Goal: Information Seeking & Learning: Learn about a topic

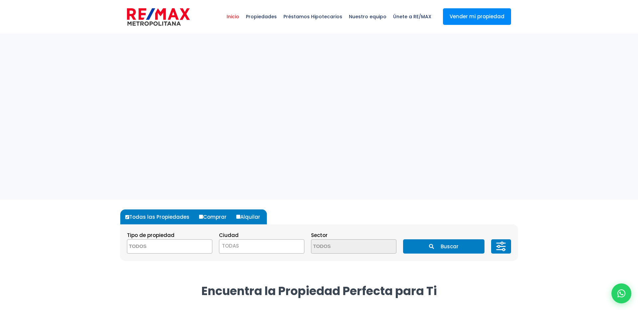
select select
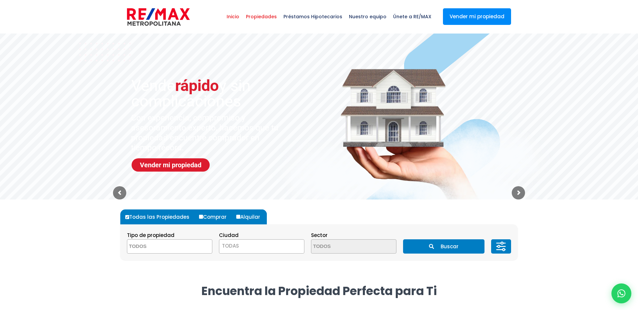
click at [266, 17] on span "Propiedades" at bounding box center [261, 17] width 38 height 20
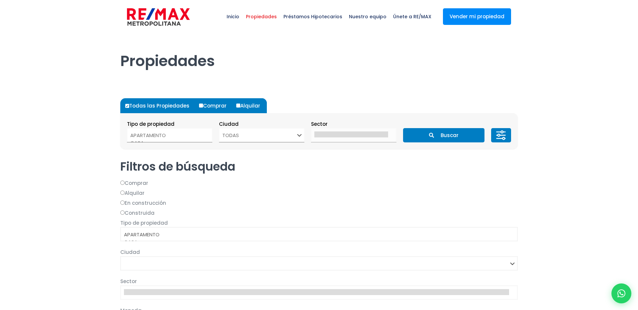
select select
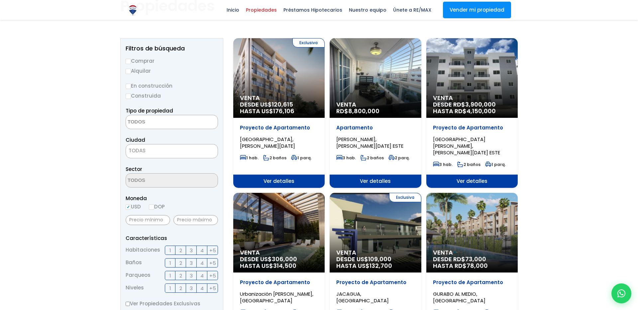
scroll to position [55, 0]
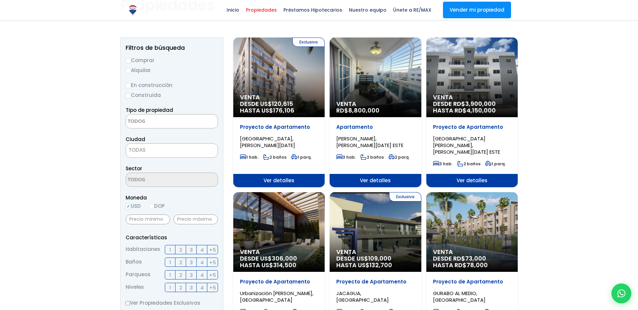
click at [131, 71] on label "Alquilar" at bounding box center [172, 70] width 92 height 8
click at [131, 71] on input "Alquilar" at bounding box center [128, 70] width 5 height 5
radio input "true"
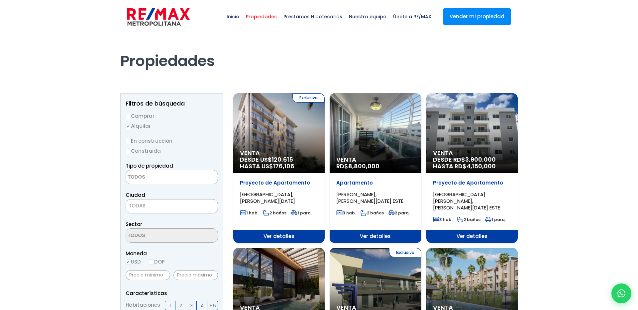
click at [268, 20] on span "Propiedades" at bounding box center [261, 17] width 38 height 20
select select
click at [239, 17] on span "Inicio" at bounding box center [232, 17] width 19 height 20
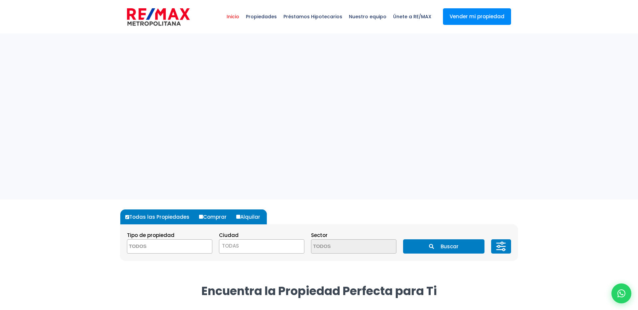
select select
click at [208, 224] on label "Comprar" at bounding box center [215, 217] width 36 height 15
click at [203, 219] on input "Comprar" at bounding box center [201, 217] width 4 height 4
radio input "true"
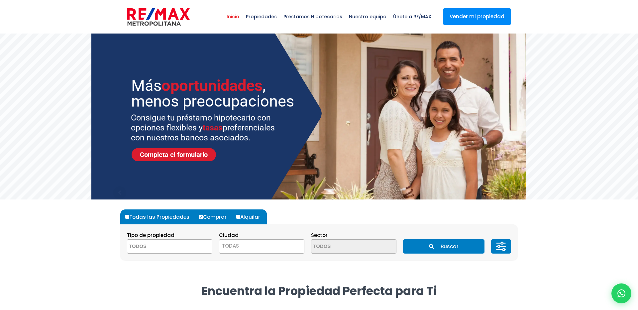
click at [462, 251] on button "Buscar" at bounding box center [443, 246] width 81 height 14
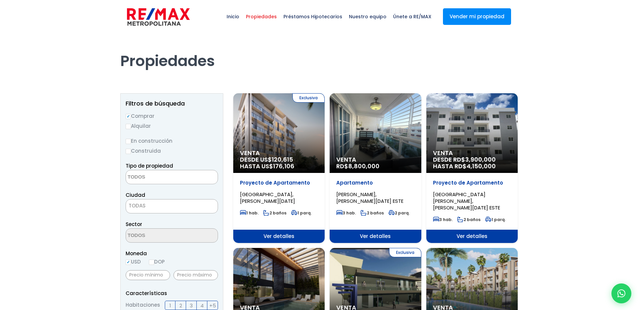
select select
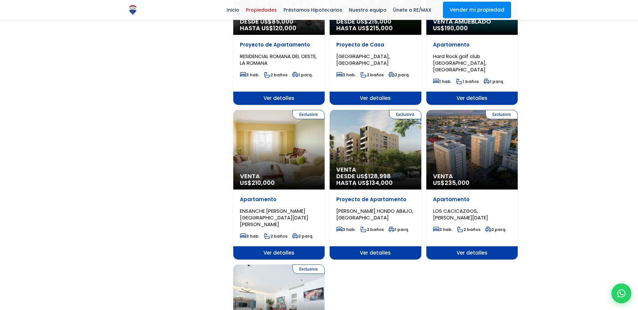
scroll to position [761, 0]
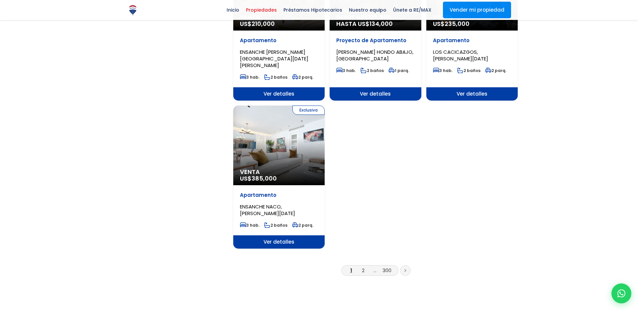
click at [391, 266] on li "300" at bounding box center [387, 270] width 11 height 8
click at [387, 267] on link "300" at bounding box center [386, 270] width 9 height 7
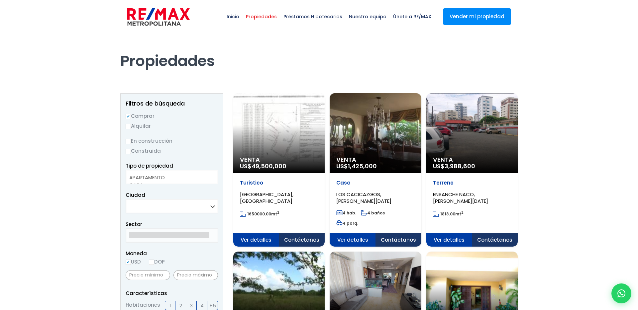
select select
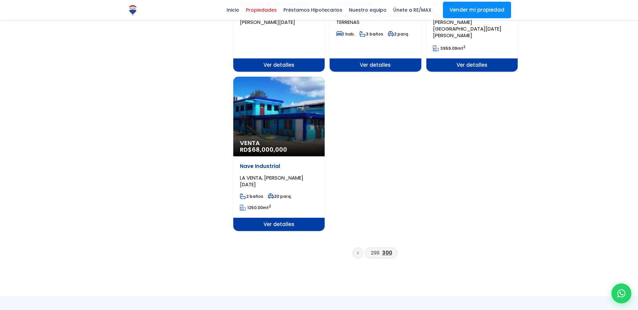
scroll to position [744, 0]
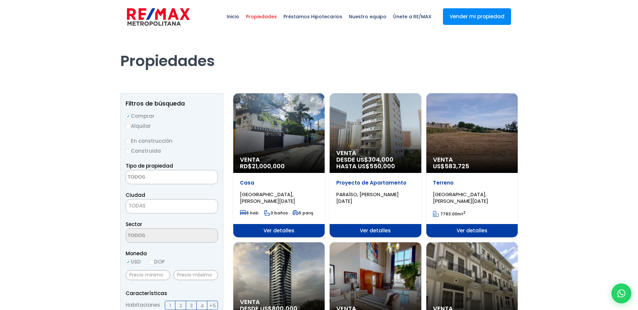
select select
click at [241, 18] on span "Inicio" at bounding box center [232, 17] width 19 height 20
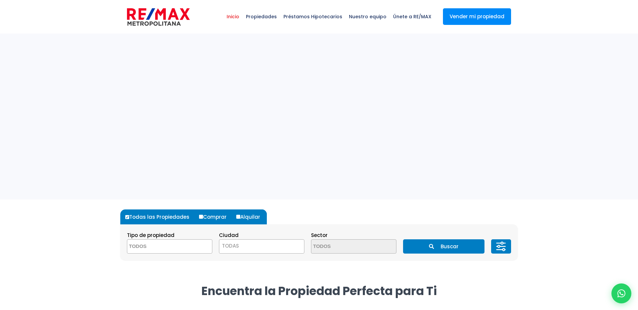
select select
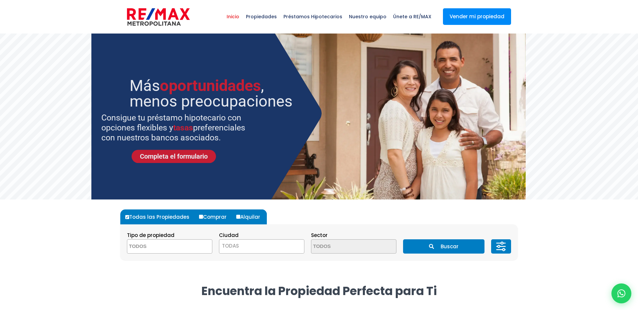
click at [244, 216] on label "Alquilar" at bounding box center [250, 217] width 32 height 15
click at [240, 216] on input "Alquilar" at bounding box center [238, 217] width 4 height 4
radio input "true"
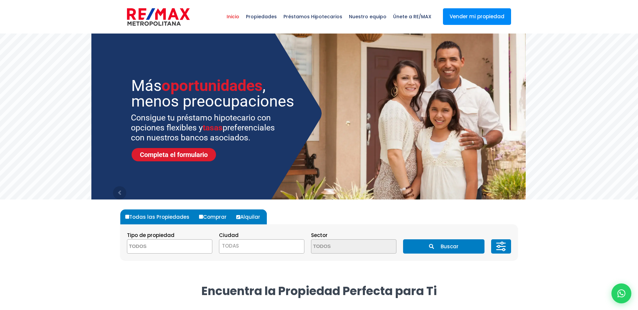
click at [460, 248] on button "Buscar" at bounding box center [443, 246] width 81 height 14
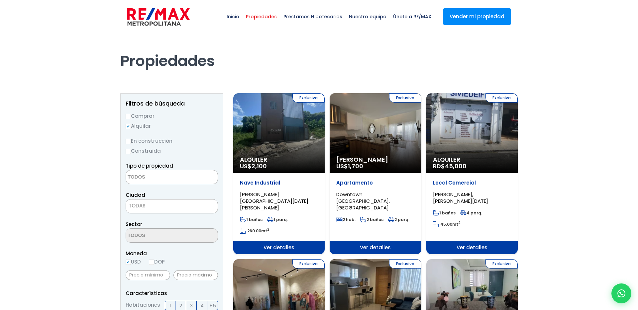
select select
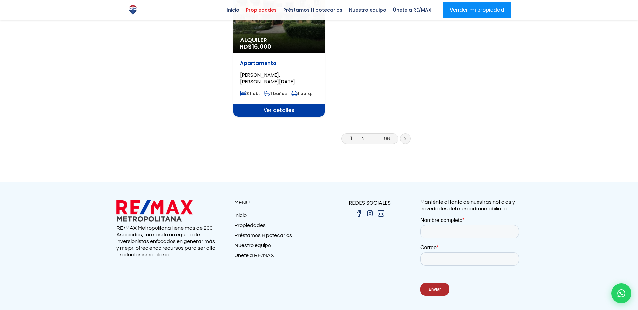
scroll to position [931, 0]
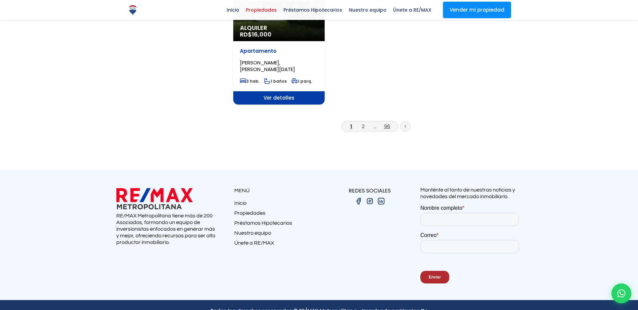
click at [385, 123] on link "96" at bounding box center [387, 126] width 6 height 7
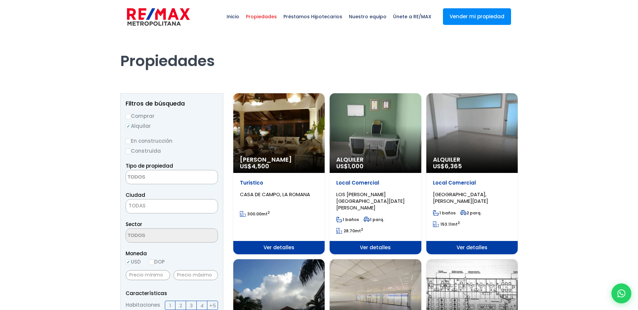
select select
click at [128, 118] on input "Comprar" at bounding box center [128, 116] width 5 height 5
radio input "true"
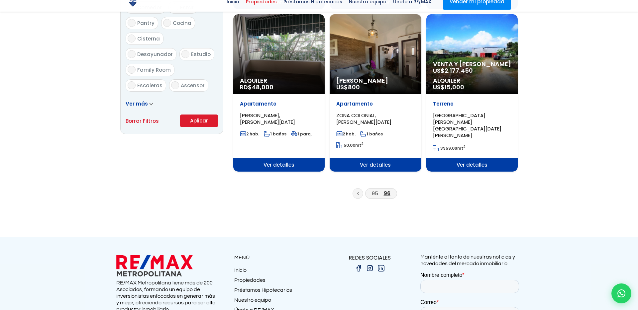
scroll to position [469, 0]
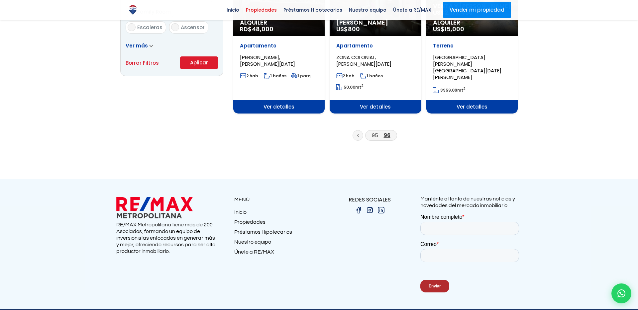
click at [198, 65] on button "Aplicar" at bounding box center [199, 62] width 38 height 13
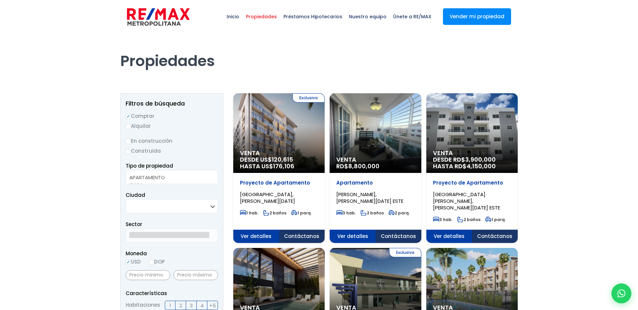
select select
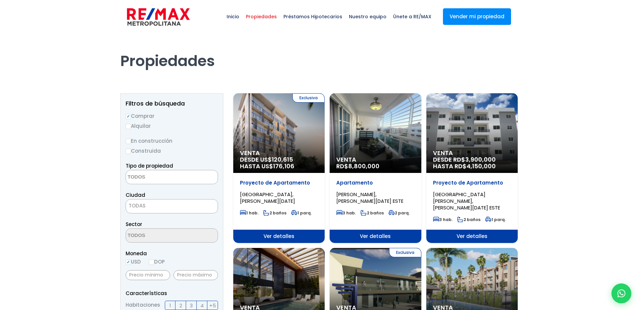
click at [128, 125] on input "Alquilar" at bounding box center [128, 126] width 5 height 5
radio input "true"
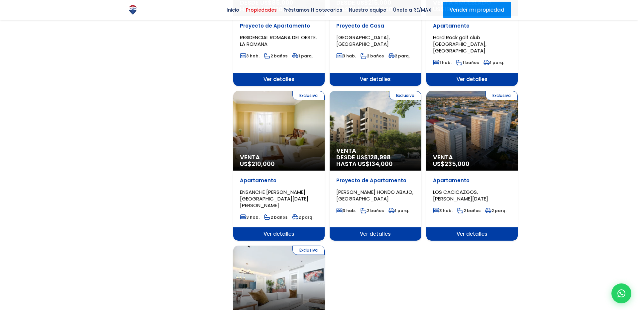
scroll to position [453, 0]
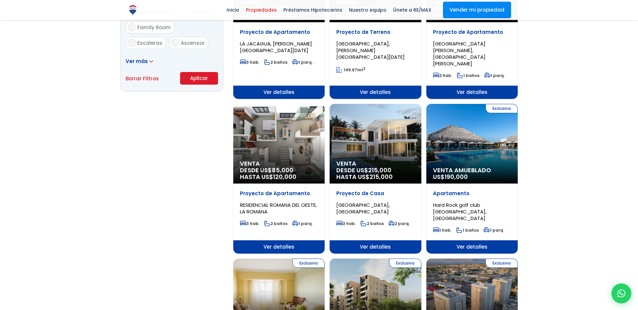
click at [211, 72] on button "Aplicar" at bounding box center [199, 78] width 38 height 13
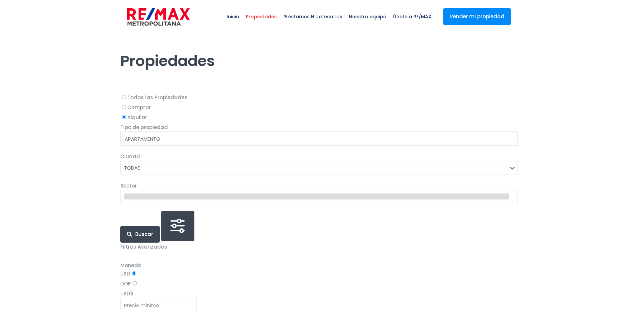
select select
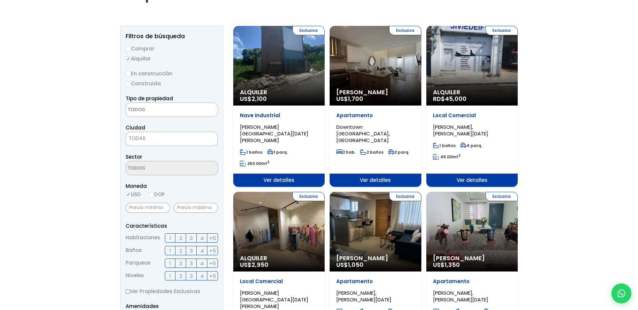
scroll to position [2, 0]
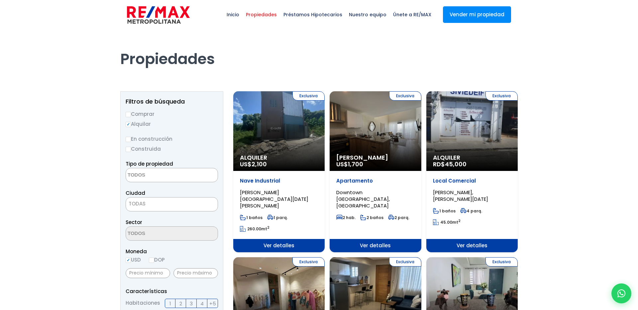
click at [130, 140] on input "En construcción" at bounding box center [128, 139] width 5 height 5
radio input "true"
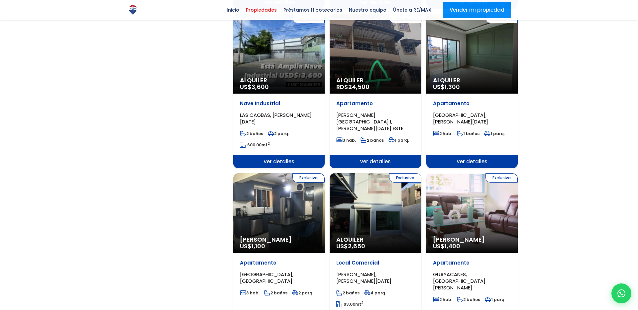
scroll to position [390, 0]
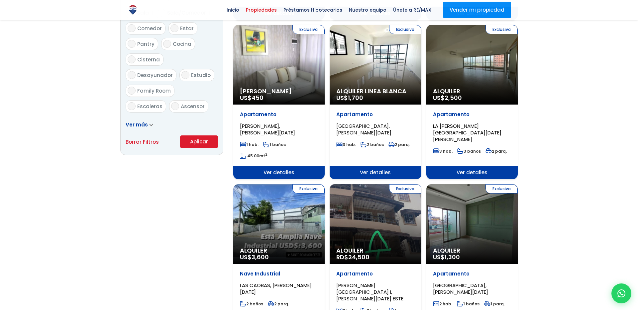
click at [203, 147] on button "Aplicar" at bounding box center [199, 141] width 38 height 13
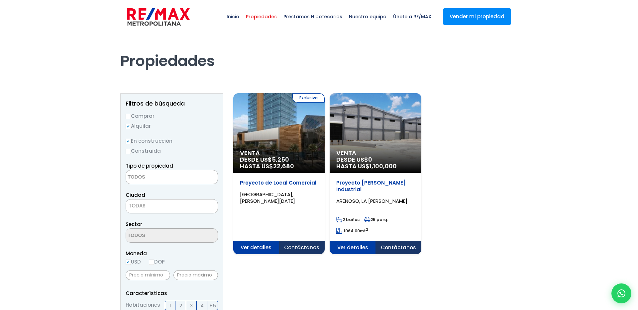
select select
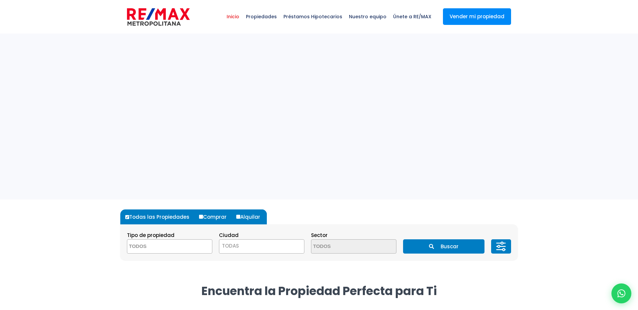
select select
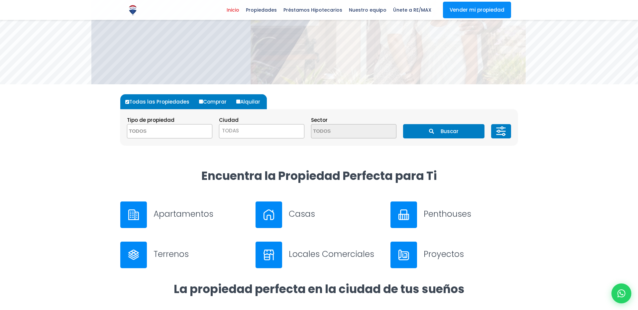
scroll to position [116, 0]
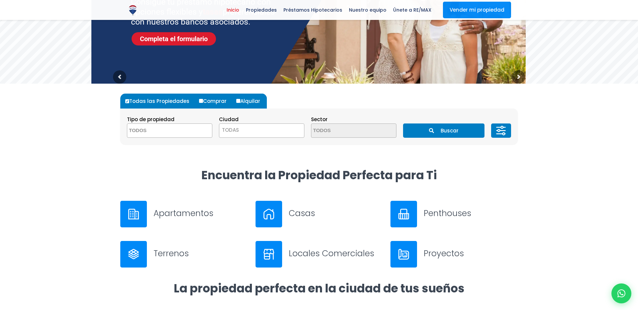
click at [500, 129] on icon at bounding box center [500, 131] width 13 height 20
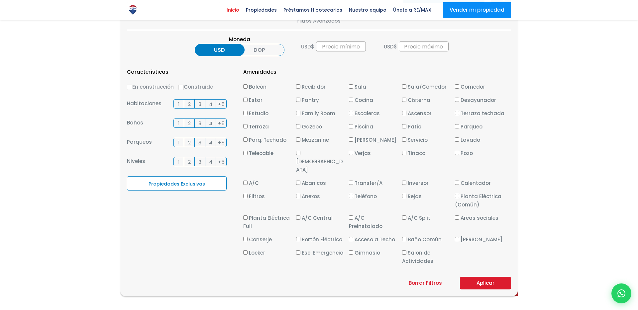
scroll to position [217, 0]
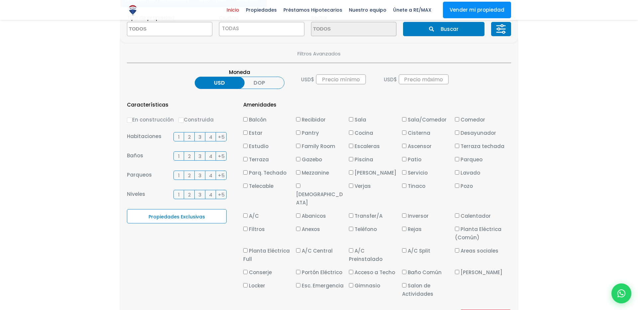
click at [187, 135] on label "2" at bounding box center [189, 136] width 11 height 9
click at [0, 0] on input "2" at bounding box center [0, 0] width 0 height 0
click at [186, 154] on label "2" at bounding box center [189, 155] width 11 height 9
click at [0, 0] on input "2" at bounding box center [0, 0] width 0 height 0
click at [249, 146] on span "Estudio" at bounding box center [259, 146] width 20 height 7
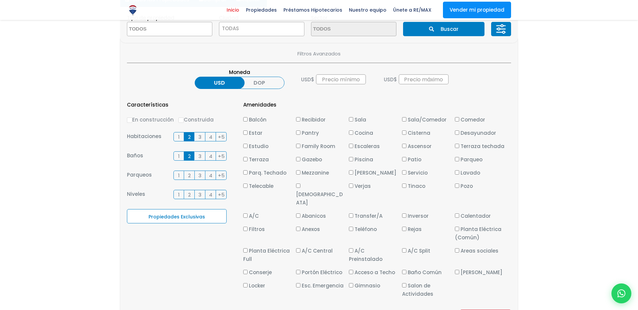
click at [247, 146] on input "Estudio" at bounding box center [245, 146] width 4 height 4
checkbox input "true"
click at [245, 163] on label "Terraza" at bounding box center [267, 159] width 49 height 8
click at [245, 161] on input "Terraza" at bounding box center [245, 159] width 4 height 4
checkbox input "true"
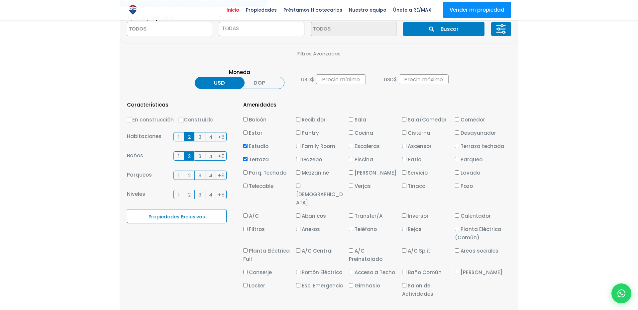
click at [244, 191] on li "Telecable" at bounding box center [267, 195] width 49 height 27
click at [246, 212] on li "A/C" at bounding box center [267, 217] width 49 height 10
click at [246, 212] on label "A/C" at bounding box center [267, 216] width 49 height 8
click at [246, 213] on input "A/C" at bounding box center [245, 215] width 4 height 4
checkbox input "true"
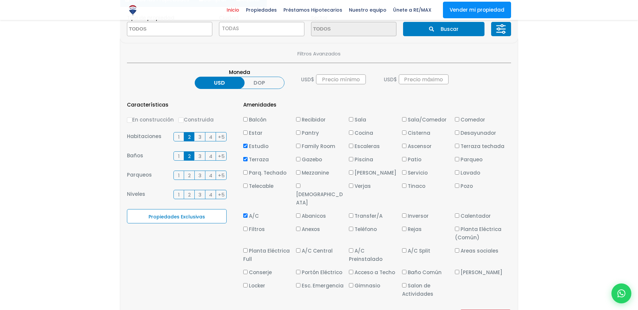
click at [297, 213] on input "Abanicos" at bounding box center [298, 215] width 4 height 4
checkbox input "true"
click at [298, 187] on input "[DEMOGRAPHIC_DATA]" at bounding box center [298, 186] width 4 height 4
checkbox input "true"
click at [298, 157] on input "Gazebo" at bounding box center [298, 159] width 4 height 4
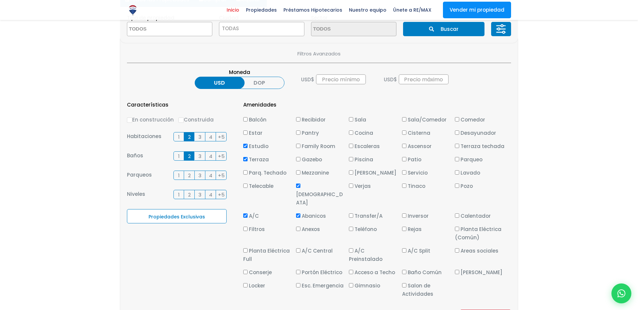
checkbox input "true"
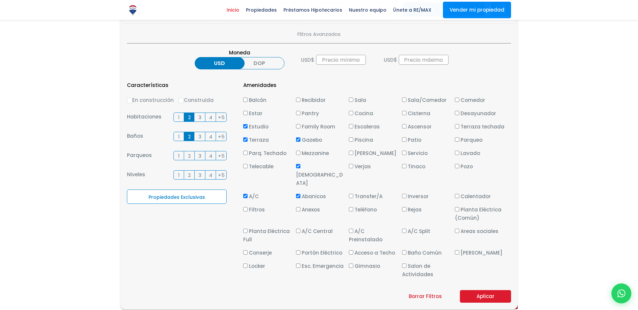
click at [417, 290] on div "Borrar Filtros Aplicar" at bounding box center [319, 296] width 384 height 13
click at [418, 292] on link "Borrar Filtros" at bounding box center [424, 296] width 33 height 8
select select
checkbox input "false"
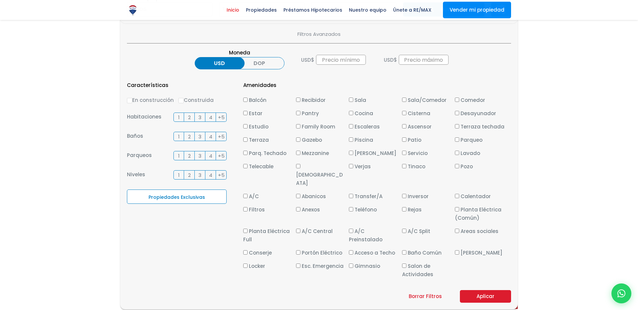
checkbox input "false"
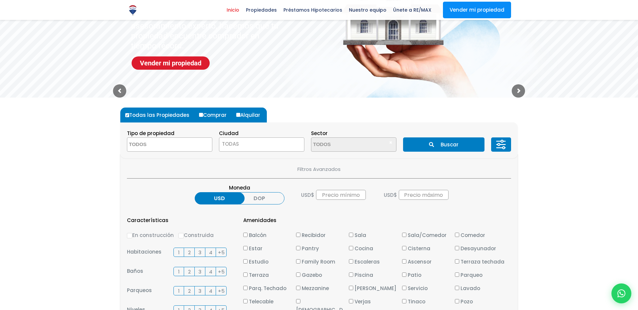
scroll to position [123, 0]
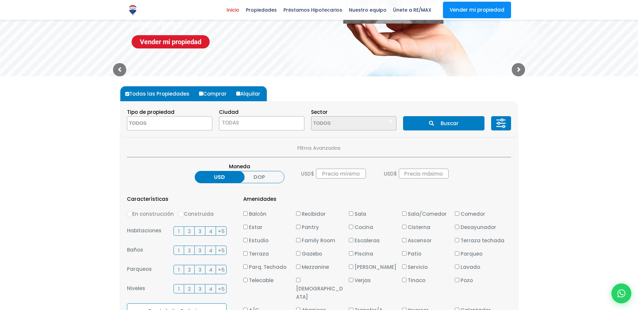
click at [298, 123] on span "TODAS" at bounding box center [261, 122] width 85 height 9
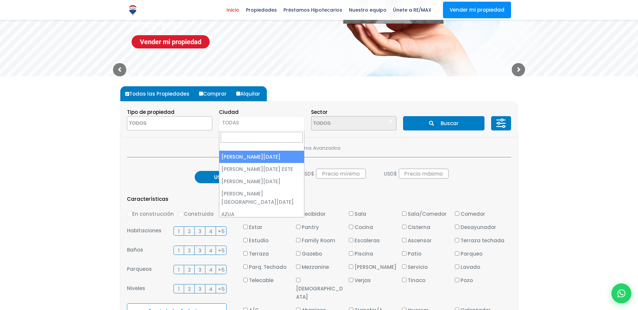
select select "1"
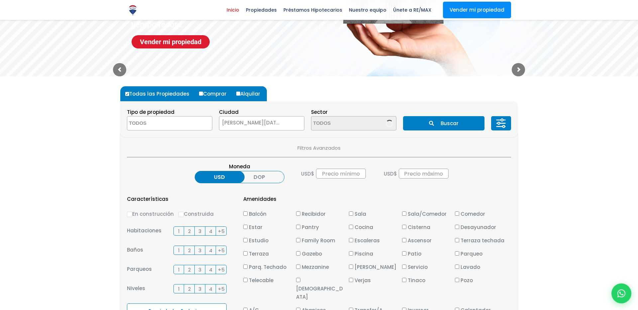
click at [182, 131] on section "Tipo de propiedad APARTAMENTO CASA LOCAL COMERCIAL NAVE INDUSTRIAL FINCA TERREN…" at bounding box center [318, 119] width 397 height 36
click at [179, 123] on textarea "Search" at bounding box center [159, 124] width 64 height 14
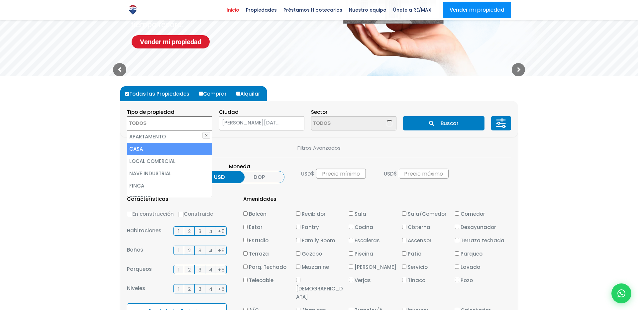
click at [163, 144] on li "CASA" at bounding box center [169, 149] width 85 height 12
select select "house"
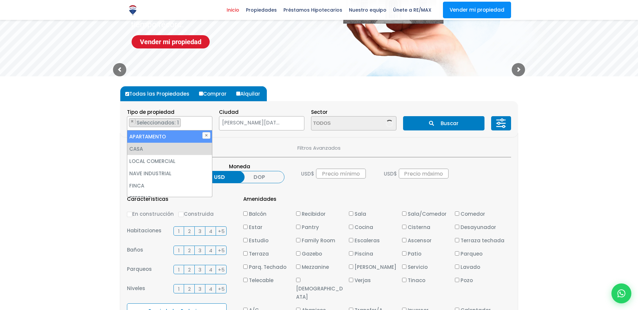
click at [372, 144] on p "Filtros Avanzados" at bounding box center [319, 148] width 384 height 8
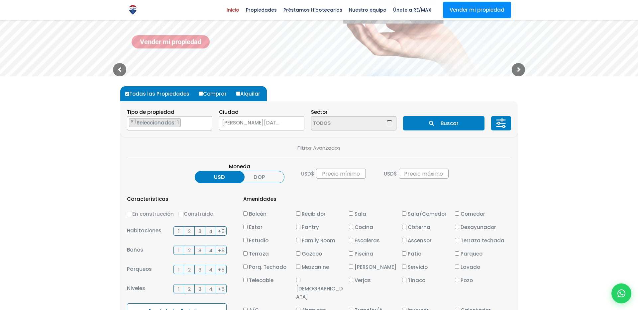
click at [451, 125] on button "Buscar" at bounding box center [443, 123] width 81 height 14
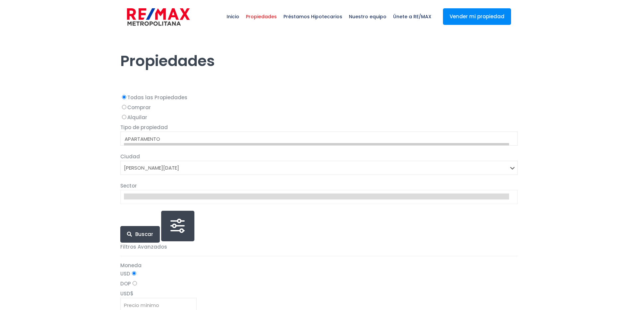
select select "1"
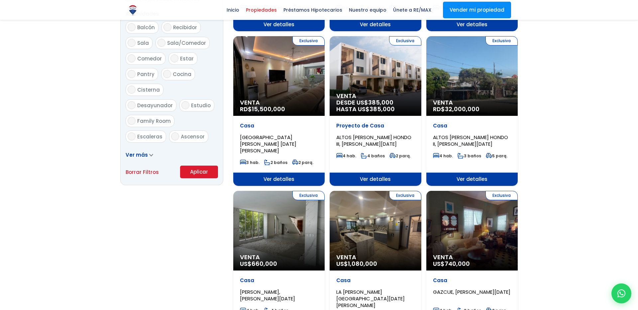
scroll to position [401, 0]
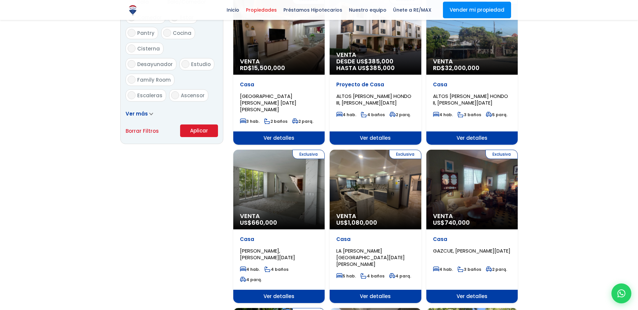
click at [138, 131] on link "Borrar Filtros" at bounding box center [142, 131] width 33 height 8
select select
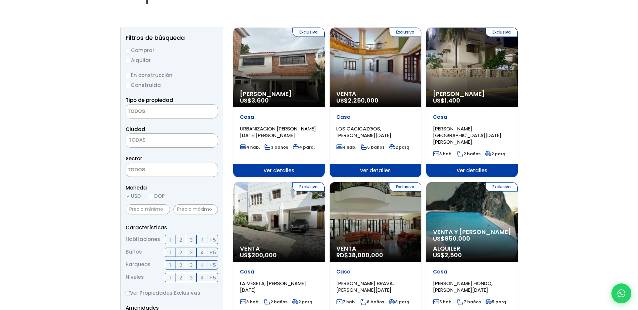
scroll to position [0, 0]
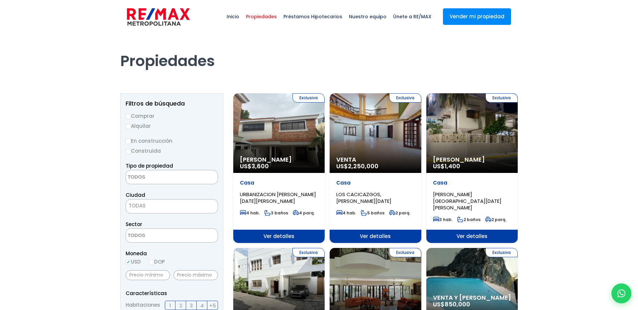
click at [119, 59] on div "Propiedades" at bounding box center [318, 61] width 405 height 55
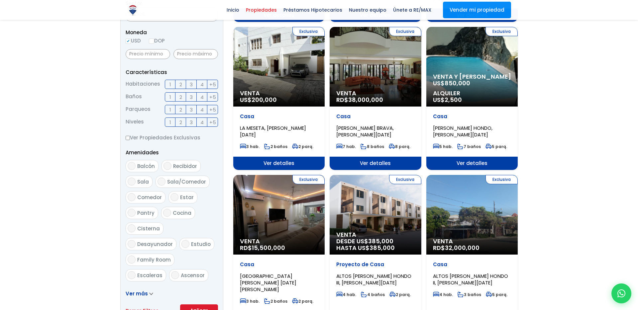
scroll to position [242, 0]
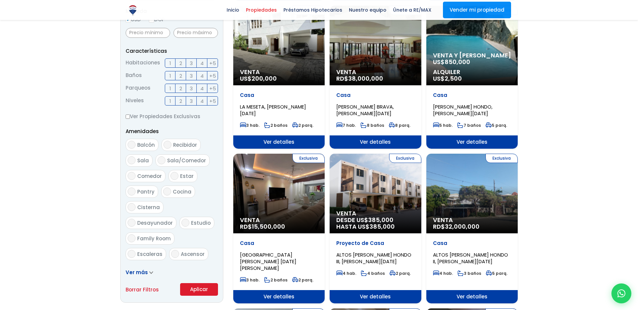
click at [199, 290] on button "Aplicar" at bounding box center [199, 289] width 38 height 13
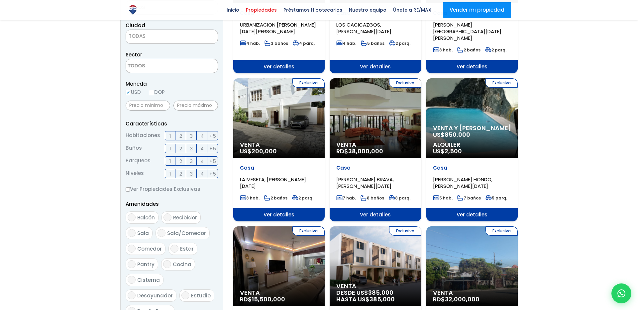
scroll to position [0, 0]
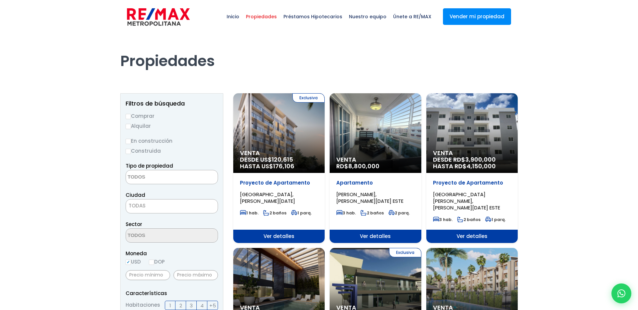
select select
click at [128, 141] on input "En construcción" at bounding box center [128, 141] width 5 height 5
radio input "true"
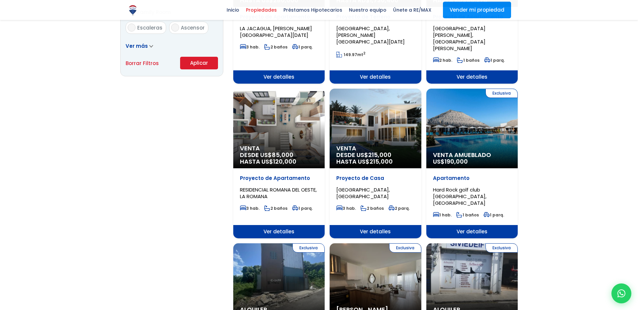
scroll to position [400, 0]
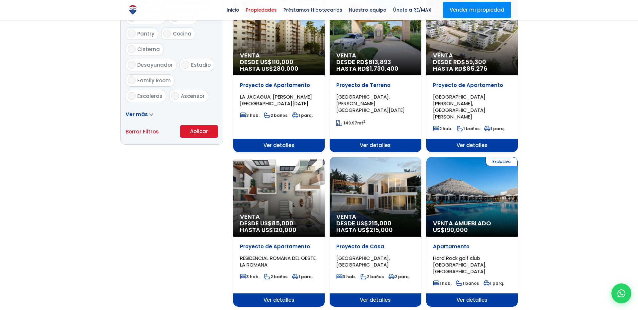
click at [196, 128] on button "Aplicar" at bounding box center [199, 131] width 38 height 13
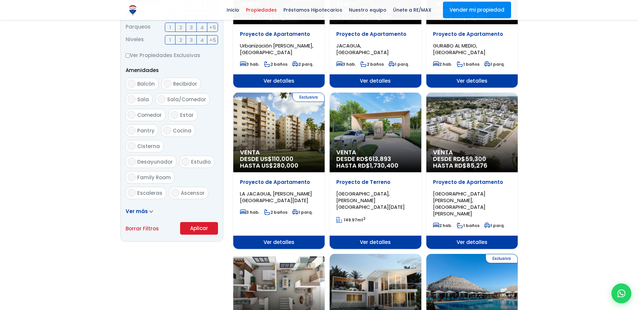
scroll to position [0, 0]
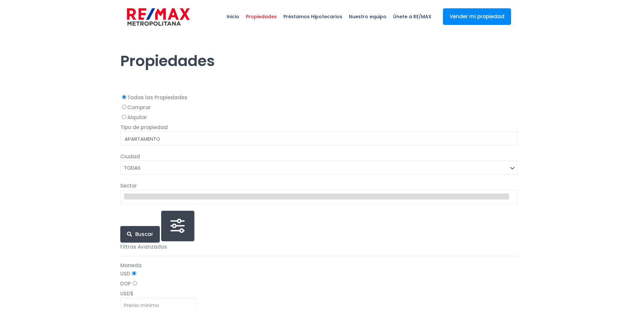
select select
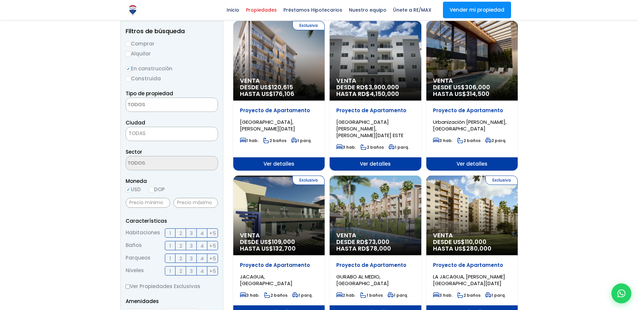
scroll to position [44, 0]
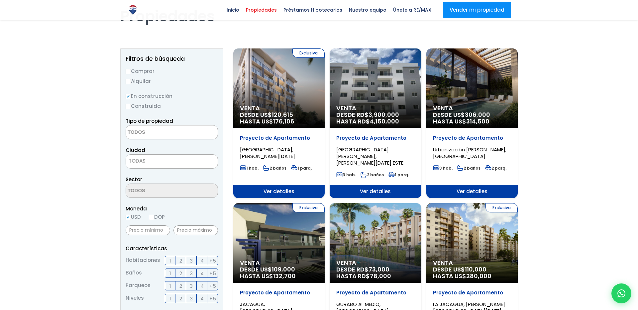
click at [127, 98] on input "En construcción" at bounding box center [128, 96] width 5 height 5
click at [129, 108] on input "Construida" at bounding box center [128, 106] width 5 height 5
radio input "true"
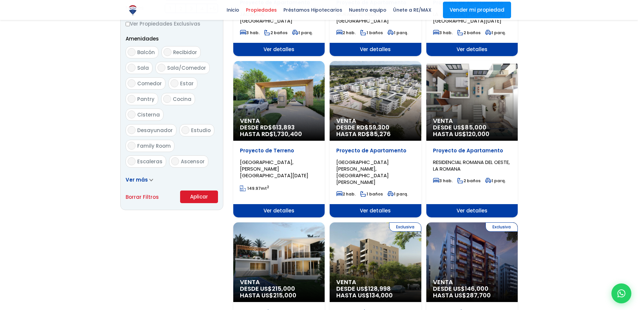
click at [196, 201] on button "Aplicar" at bounding box center [199, 197] width 38 height 13
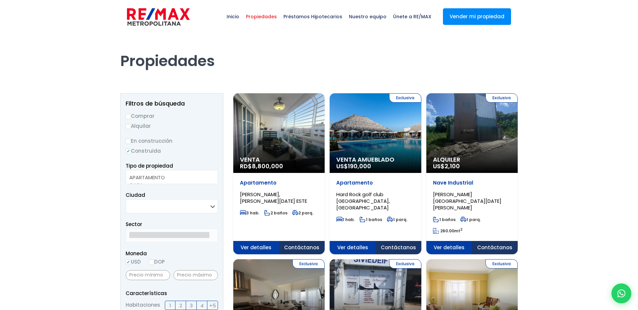
select select
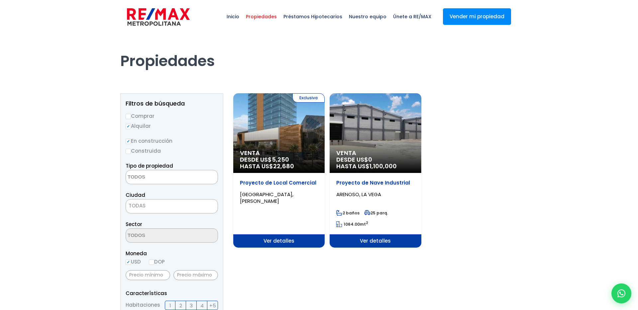
select select
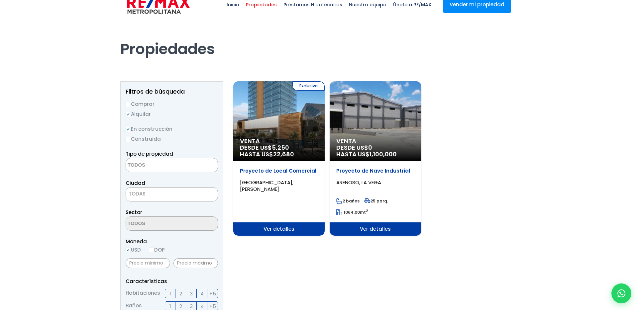
click at [127, 116] on input "Alquilar" at bounding box center [128, 114] width 5 height 5
click at [129, 115] on input "Alquilar" at bounding box center [128, 114] width 5 height 5
click at [129, 113] on input "Alquilar" at bounding box center [128, 114] width 5 height 5
click at [128, 115] on input "Alquilar" at bounding box center [128, 114] width 5 height 5
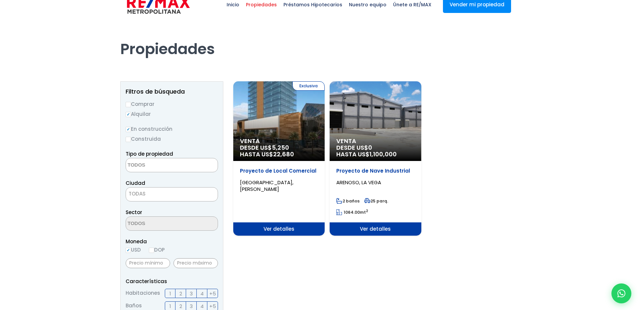
click at [128, 100] on label "Comprar" at bounding box center [172, 104] width 92 height 8
click at [128, 102] on input "Comprar" at bounding box center [128, 104] width 5 height 5
radio input "true"
click at [127, 114] on input "Alquilar" at bounding box center [128, 114] width 5 height 5
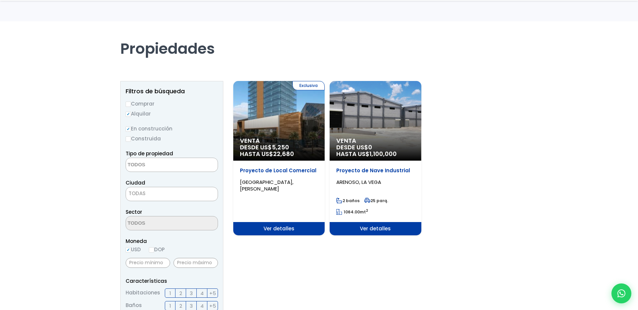
scroll to position [406, 0]
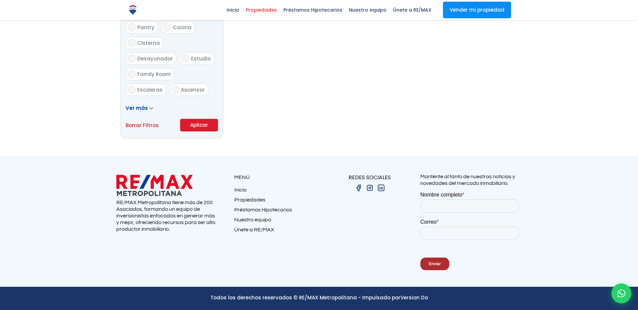
click at [143, 121] on link "Borrar Filtros" at bounding box center [142, 125] width 33 height 8
radio input "false"
select select
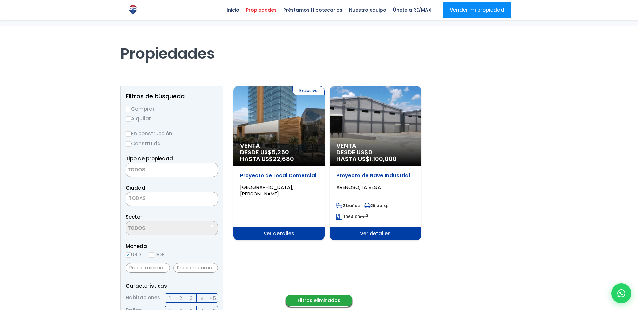
scroll to position [0, 0]
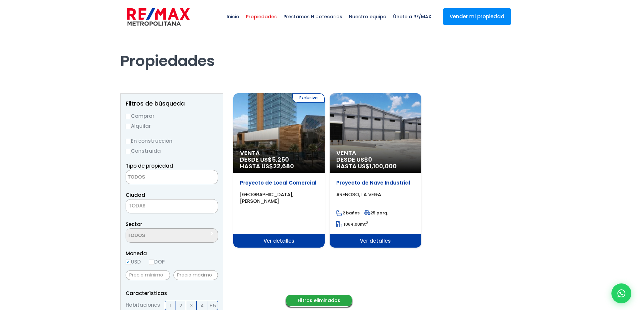
click at [126, 138] on label "En construcción" at bounding box center [172, 141] width 92 height 8
click at [0, 0] on input "En construcción" at bounding box center [0, 0] width 0 height 0
click at [127, 137] on label "En construcción" at bounding box center [172, 141] width 92 height 8
click at [0, 0] on input "En construcción" at bounding box center [0, 0] width 0 height 0
click at [129, 141] on input "En construcción" at bounding box center [128, 141] width 5 height 5
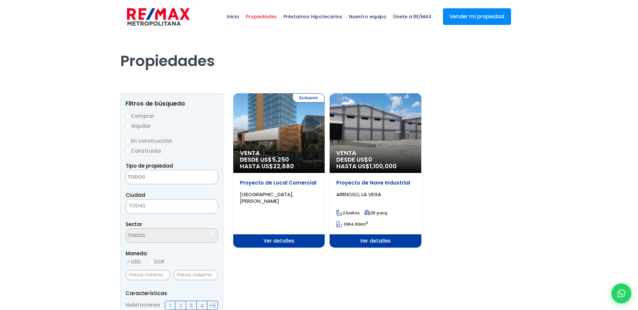
radio input "true"
click at [129, 141] on input "En construcción" at bounding box center [128, 141] width 5 height 5
click at [129, 152] on input "Construida" at bounding box center [128, 151] width 5 height 5
radio input "true"
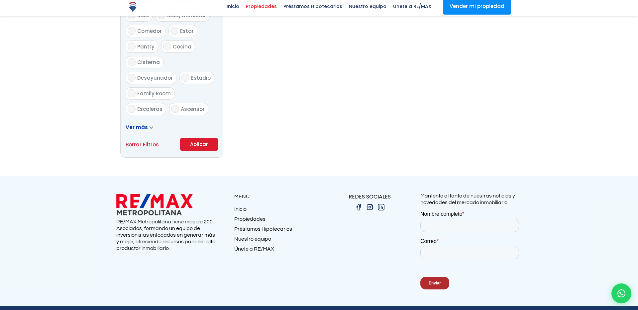
scroll to position [406, 0]
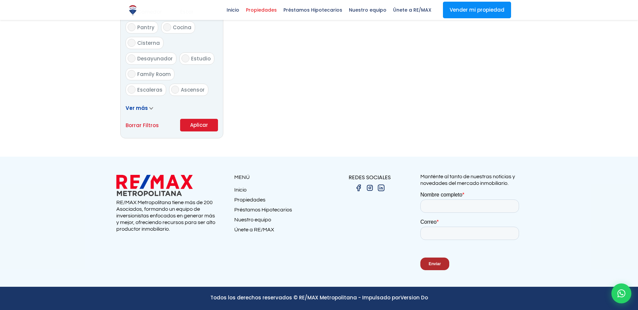
click at [190, 124] on button "Aplicar" at bounding box center [199, 125] width 38 height 13
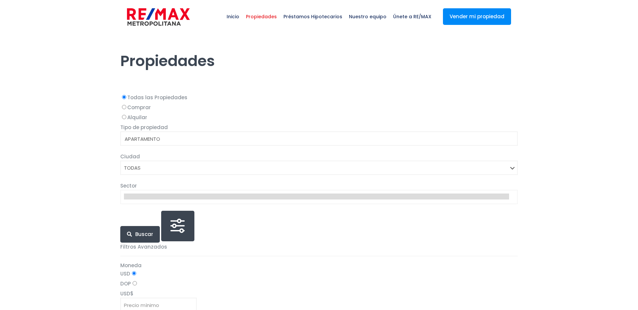
select select
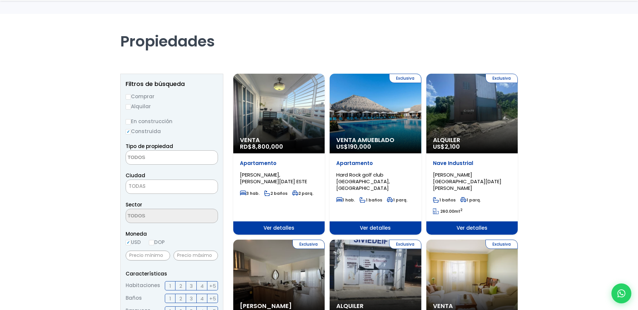
scroll to position [54, 0]
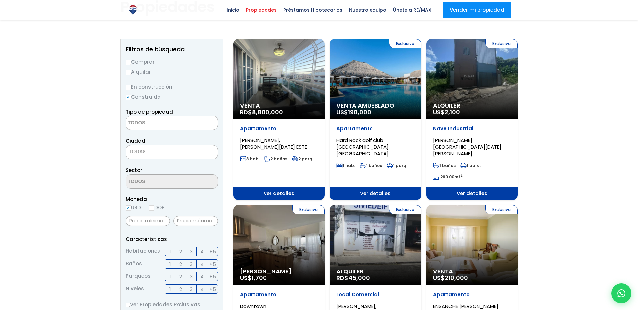
click at [129, 97] on input "Construida" at bounding box center [128, 97] width 5 height 5
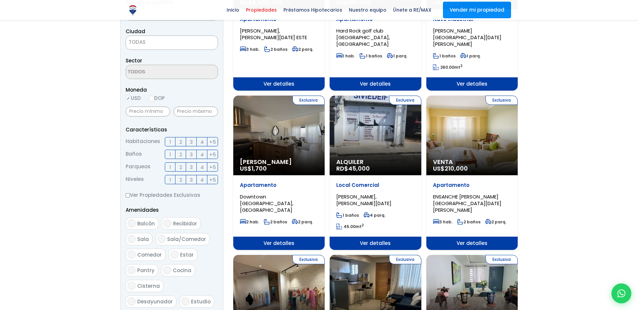
scroll to position [255, 0]
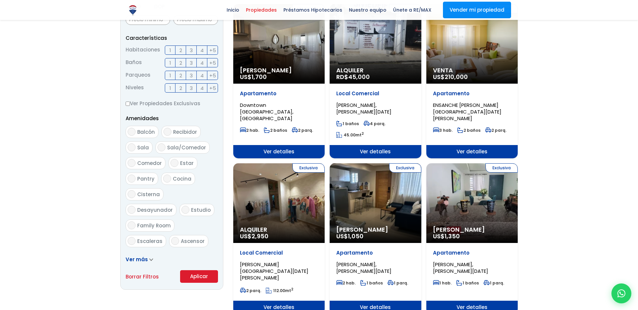
click at [143, 275] on link "Borrar Filtros" at bounding box center [142, 277] width 33 height 8
radio input "false"
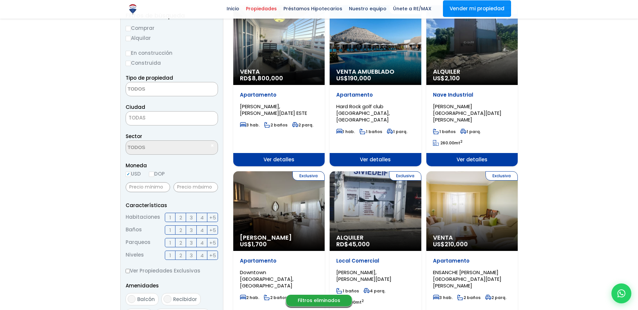
scroll to position [105, 0]
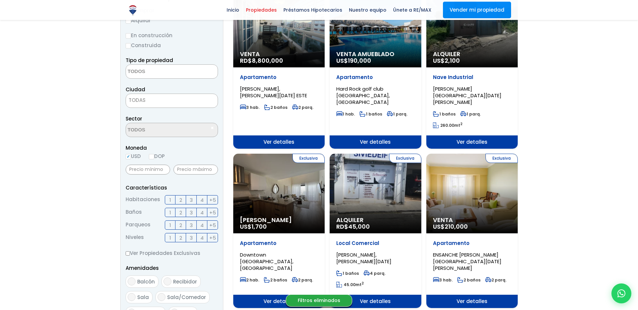
click at [171, 64] on span at bounding box center [172, 71] width 92 height 14
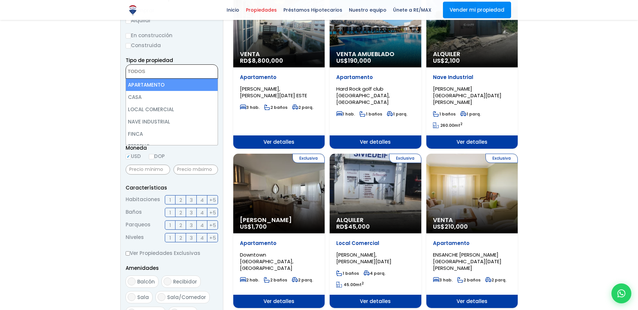
click at [171, 64] on span at bounding box center [172, 71] width 92 height 14
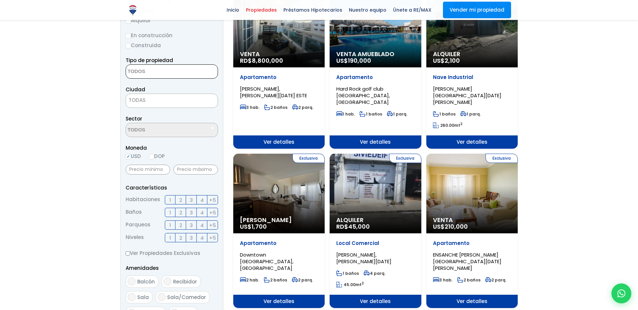
click at [168, 63] on span "Tipo de propiedad" at bounding box center [149, 60] width 47 height 7
click at [169, 66] on textarea "Search" at bounding box center [158, 72] width 64 height 14
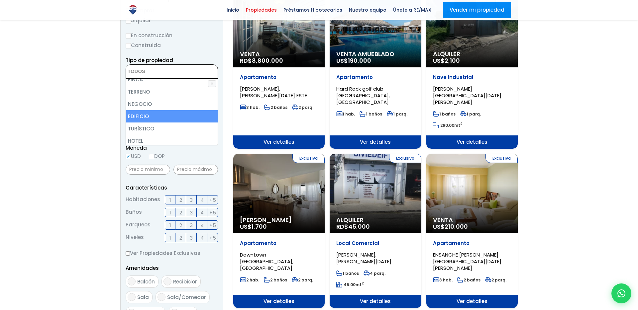
scroll to position [69, 0]
click at [148, 114] on li "TURíSTICO" at bounding box center [172, 114] width 92 height 12
select select "turistic"
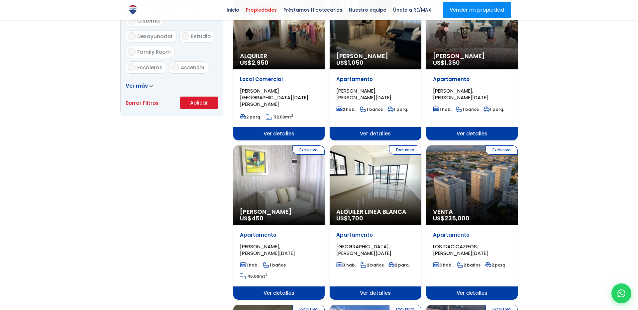
click at [204, 100] on button "Aplicar" at bounding box center [199, 103] width 38 height 13
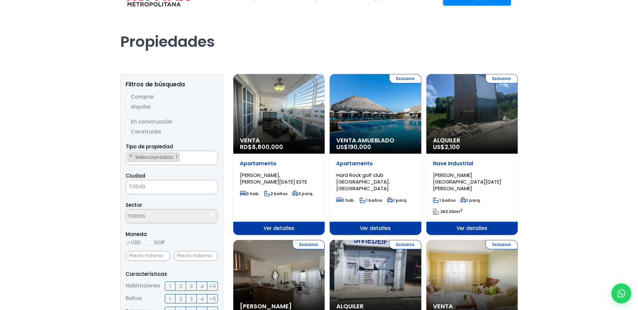
scroll to position [26, 0]
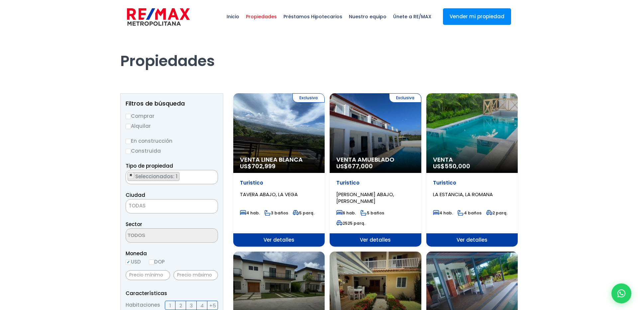
click at [131, 175] on span "×" at bounding box center [130, 175] width 3 height 6
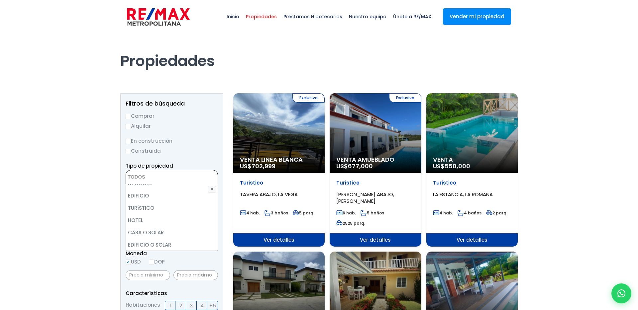
scroll to position [91, 0]
click at [150, 210] on li "HOTEL" at bounding box center [172, 210] width 92 height 12
select select "hotel"
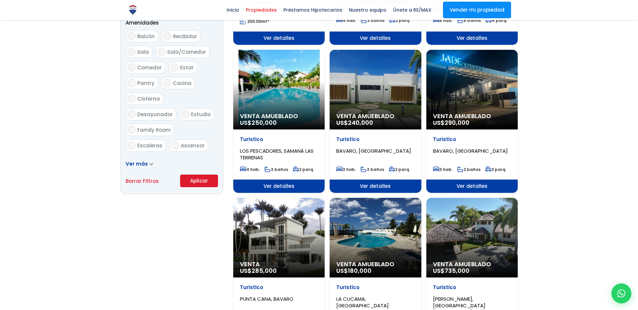
click at [207, 181] on button "Aplicar" at bounding box center [199, 181] width 38 height 13
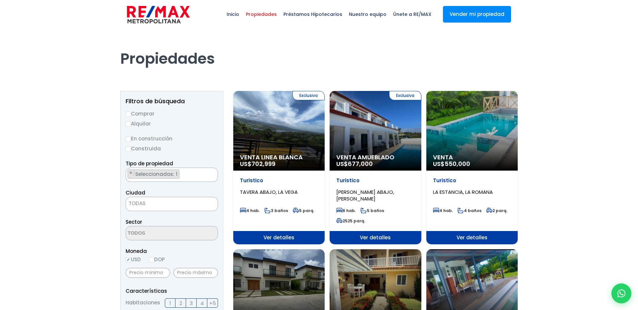
scroll to position [2, 0]
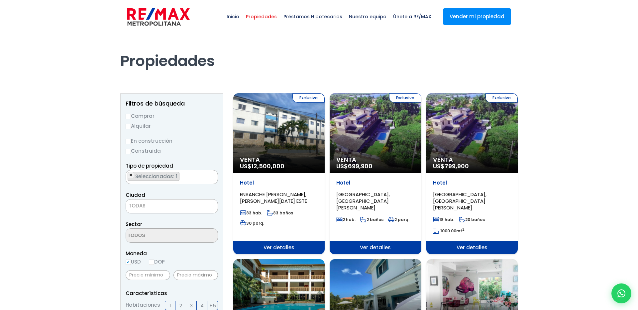
click at [131, 173] on span "×" at bounding box center [130, 175] width 3 height 6
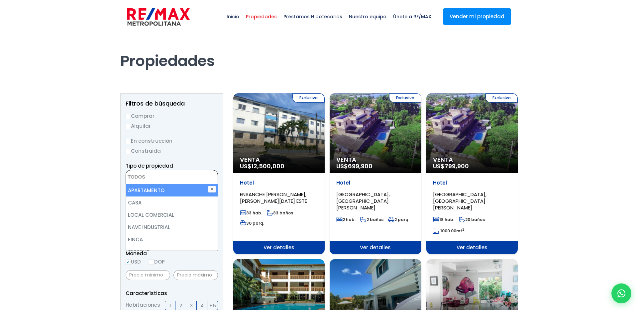
click at [136, 190] on li "APARTAMENTO" at bounding box center [172, 190] width 92 height 12
select select "apartment"
click at [136, 190] on li "APARTAMENTO" at bounding box center [172, 190] width 92 height 12
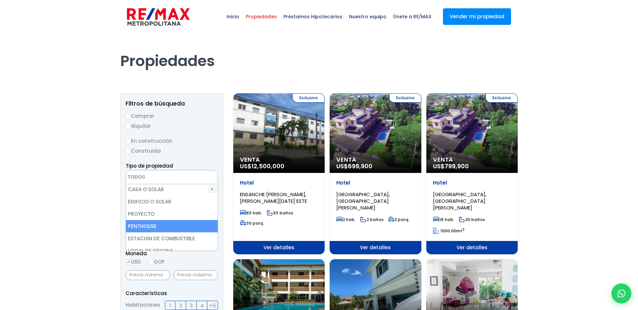
scroll to position [130, 0]
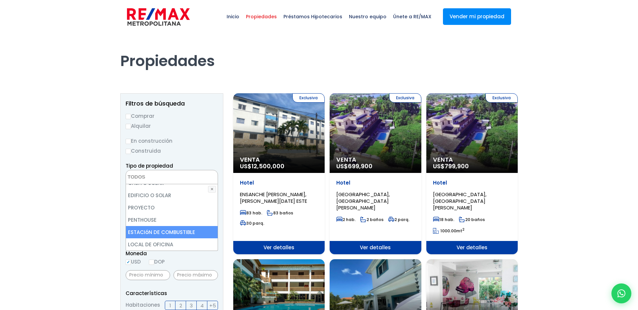
click at [164, 229] on li "ESTACIóN DE COMBUSTIBLE" at bounding box center [172, 232] width 92 height 12
select select "gasstation"
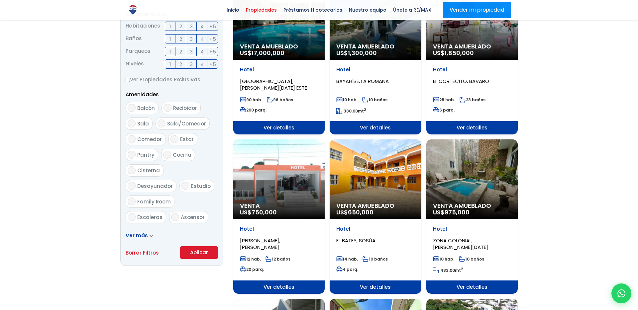
click at [203, 254] on button "Aplicar" at bounding box center [199, 252] width 38 height 13
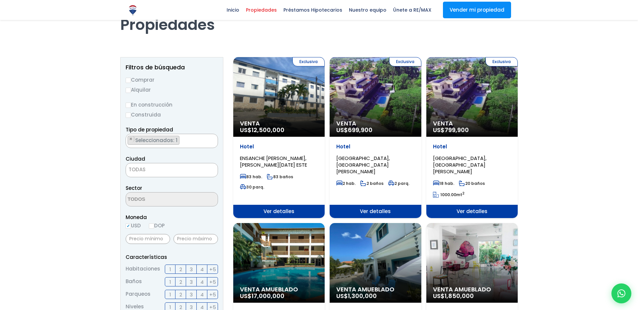
scroll to position [2, 0]
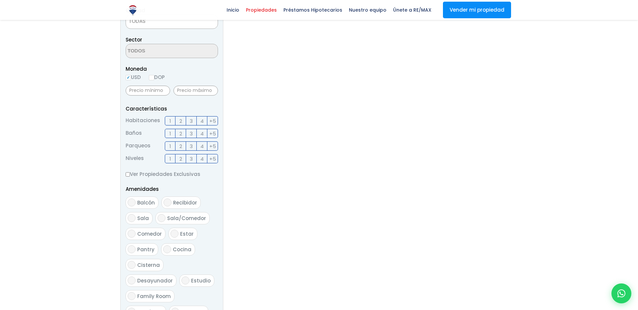
scroll to position [123, 0]
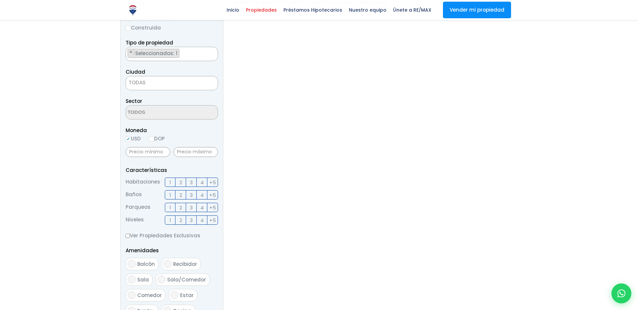
click at [167, 85] on span "TODAS" at bounding box center [172, 82] width 92 height 9
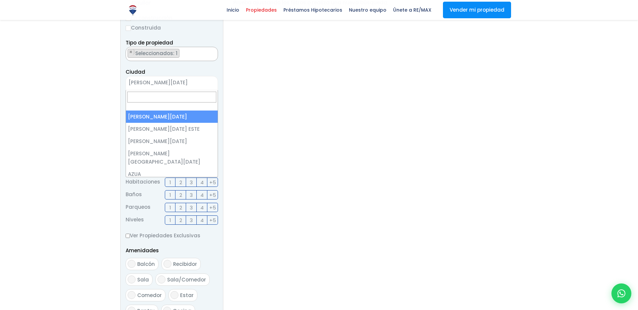
click at [165, 83] on span "[PERSON_NAME][DATE]" at bounding box center [163, 82] width 75 height 9
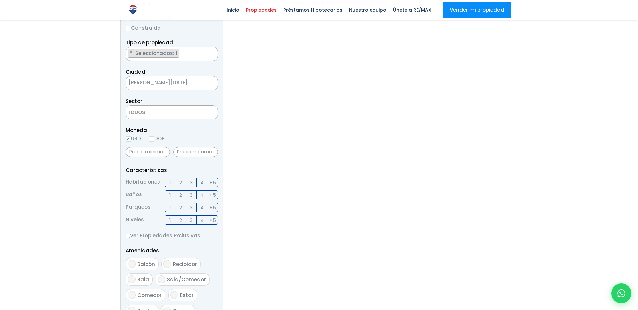
click at [153, 83] on span "[PERSON_NAME][DATE] ESTE" at bounding box center [163, 82] width 75 height 9
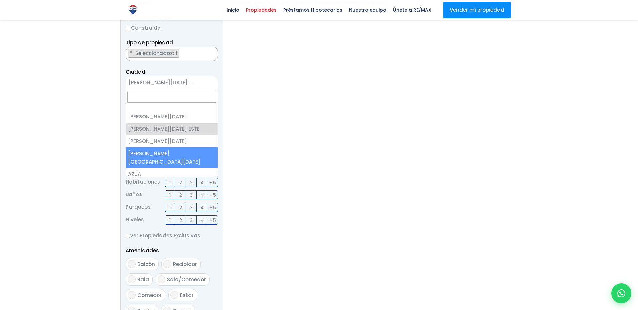
select select "150"
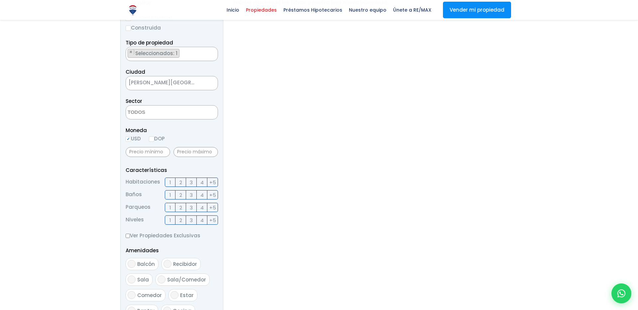
click at [149, 110] on textarea "Search" at bounding box center [158, 113] width 64 height 14
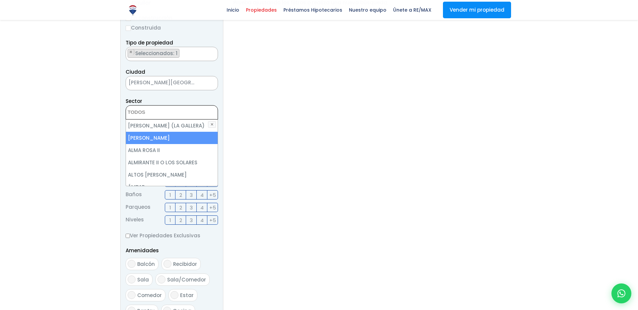
click at [153, 141] on li "[PERSON_NAME]" at bounding box center [172, 138] width 92 height 12
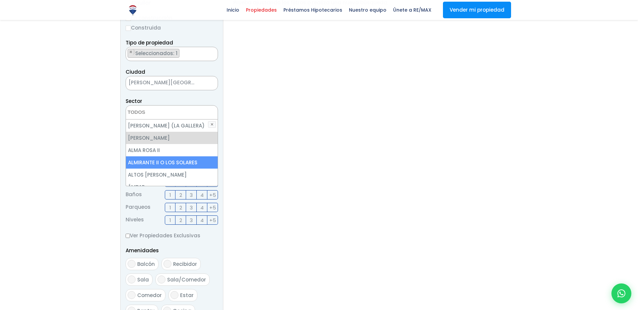
click at [156, 158] on li "ALMIRANTE II O LOS SOLARES" at bounding box center [172, 162] width 92 height 12
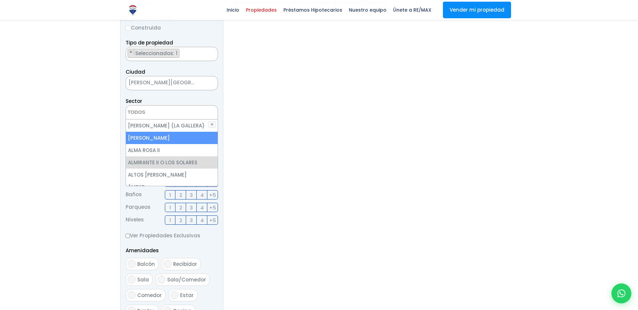
click at [156, 138] on li "[PERSON_NAME]" at bounding box center [172, 138] width 92 height 12
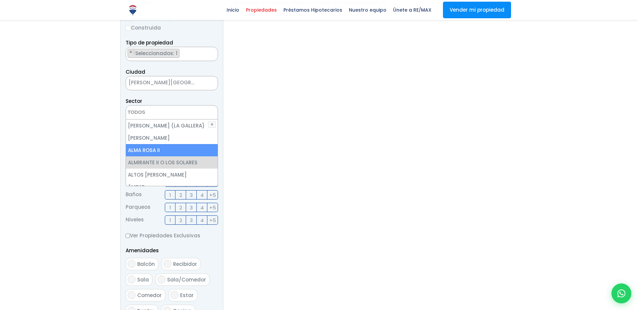
click at [156, 147] on li "ALMA ROSA II" at bounding box center [172, 150] width 92 height 12
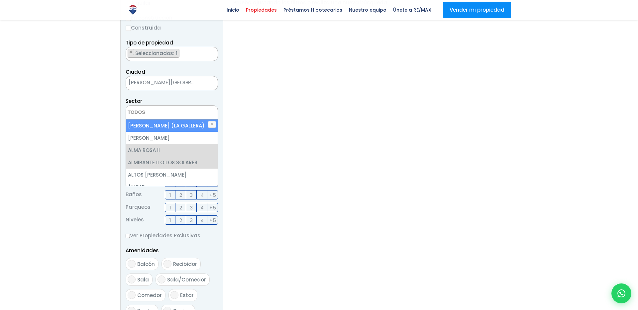
click at [165, 128] on li "[PERSON_NAME] (LA GALLERA)" at bounding box center [172, 126] width 92 height 12
click at [213, 124] on button "✕" at bounding box center [212, 124] width 8 height 7
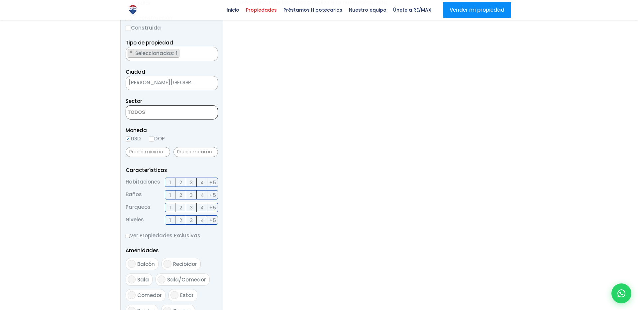
click at [202, 117] on span at bounding box center [172, 112] width 92 height 14
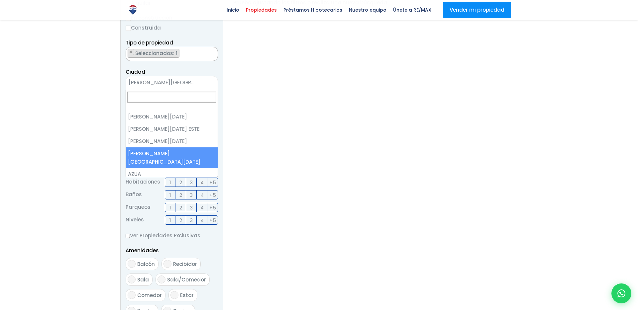
click at [196, 85] on span "[PERSON_NAME][GEOGRAPHIC_DATA][DATE]" at bounding box center [163, 82] width 75 height 9
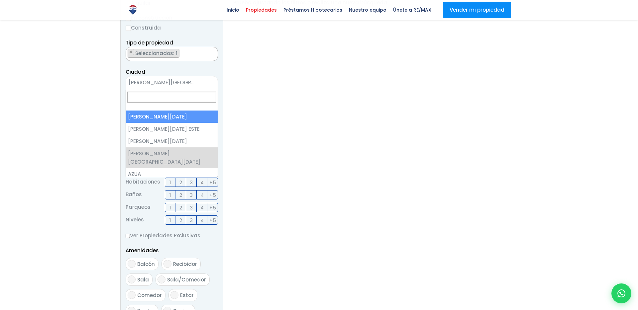
click at [196, 82] on span "[PERSON_NAME][GEOGRAPHIC_DATA][DATE]" at bounding box center [163, 82] width 75 height 9
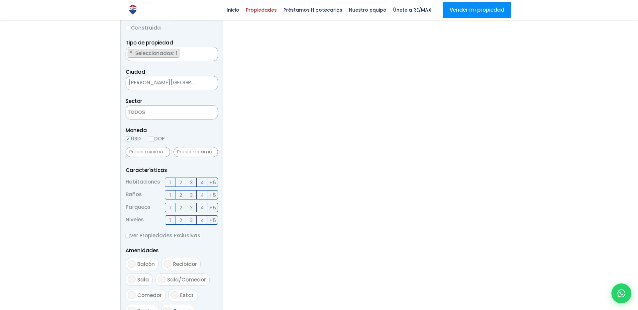
click at [181, 117] on textarea "Search" at bounding box center [158, 113] width 64 height 14
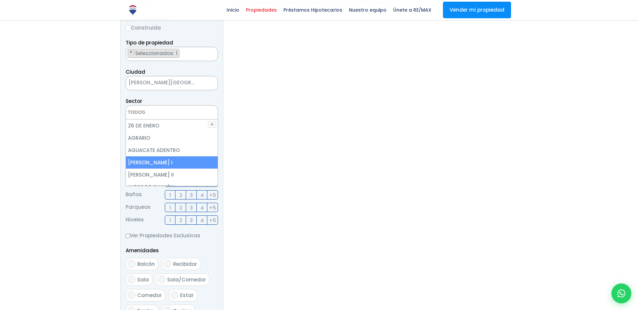
click at [157, 168] on li "[PERSON_NAME] I" at bounding box center [172, 162] width 92 height 12
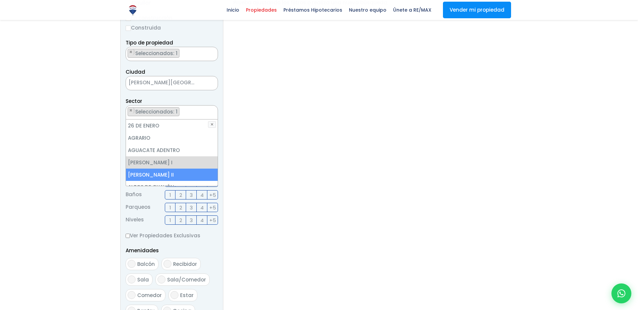
click at [155, 176] on li "[PERSON_NAME] II" at bounding box center [172, 175] width 92 height 12
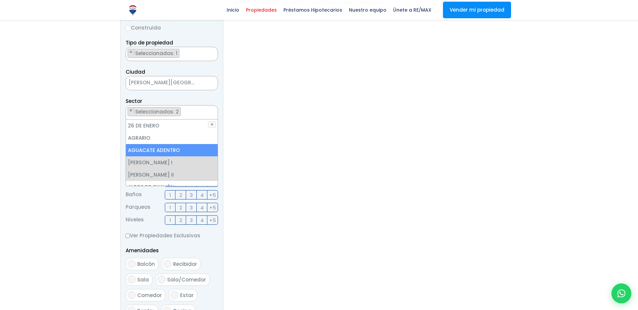
click at [159, 145] on li "AGUACATE ADENTRO" at bounding box center [172, 150] width 92 height 12
select select "13701"
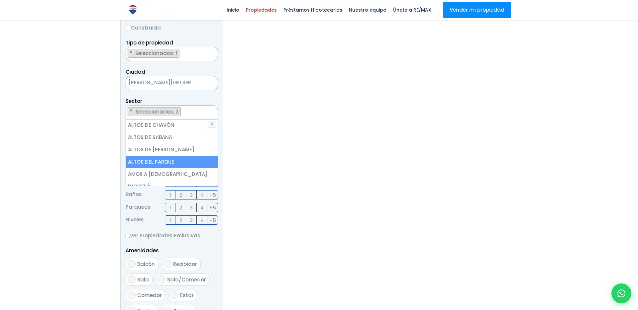
click at [160, 164] on li "ALTOS DEL PARQUE" at bounding box center [172, 162] width 92 height 12
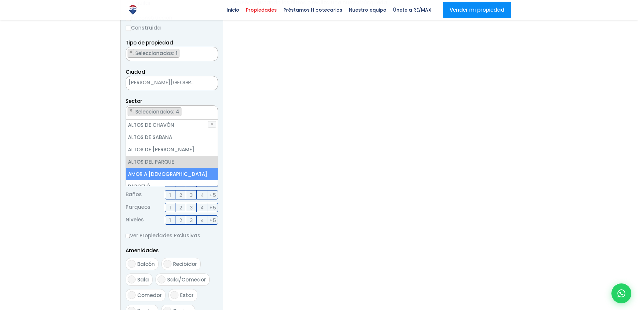
click at [156, 174] on li "AMOR A [DEMOGRAPHIC_DATA]" at bounding box center [172, 174] width 92 height 12
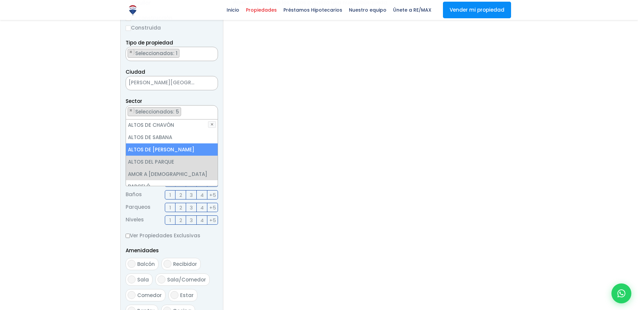
click at [229, 142] on div "Filtros de búsqueda Comprar Alquilar En construcción Construida Tipo de propied…" at bounding box center [318, 196] width 397 height 452
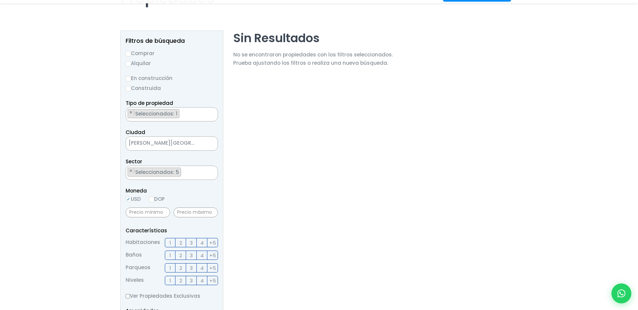
scroll to position [124, 0]
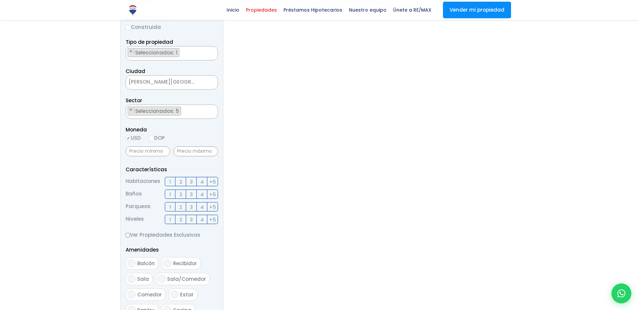
click at [185, 105] on ul "× Seleccionados: 5 × Seleccionados: 5 × Seleccionados: 5 × Seleccionados: 5 × S…" at bounding box center [167, 112] width 83 height 14
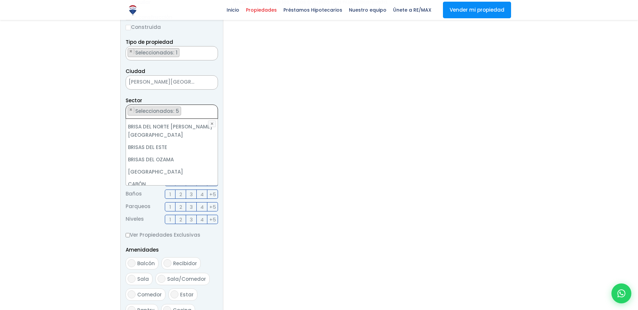
scroll to position [258, 0]
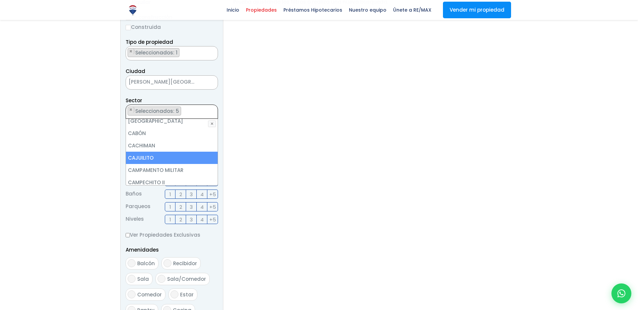
click at [172, 155] on li "CAJUILITO" at bounding box center [172, 158] width 92 height 12
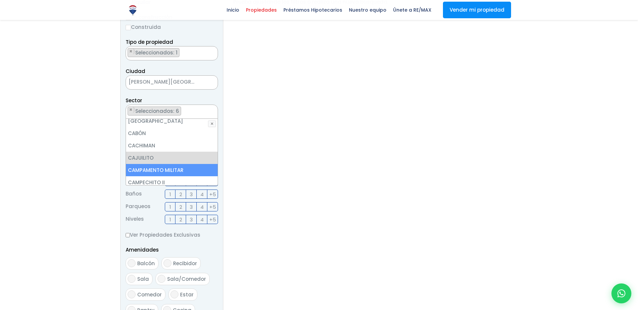
click at [173, 166] on li "CAMPAMENTO MILITAR" at bounding box center [172, 170] width 92 height 12
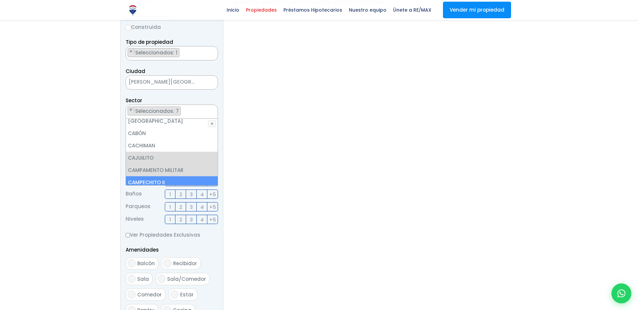
scroll to position [337, 0]
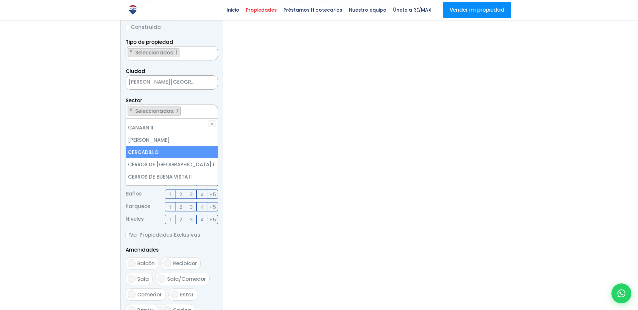
click at [160, 146] on li "CERCADILLO" at bounding box center [172, 152] width 92 height 12
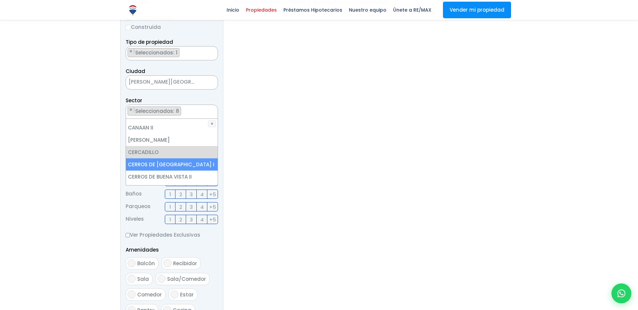
click at [164, 162] on li "CERROS DE [GEOGRAPHIC_DATA] I" at bounding box center [172, 164] width 92 height 12
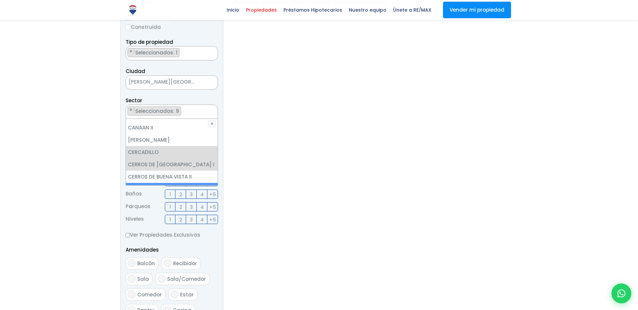
click at [166, 183] on li "CERROS DE SABANA PERDIDA" at bounding box center [172, 189] width 92 height 12
click at [165, 171] on li "CERROS DE BUENA VISTA II" at bounding box center [172, 177] width 92 height 12
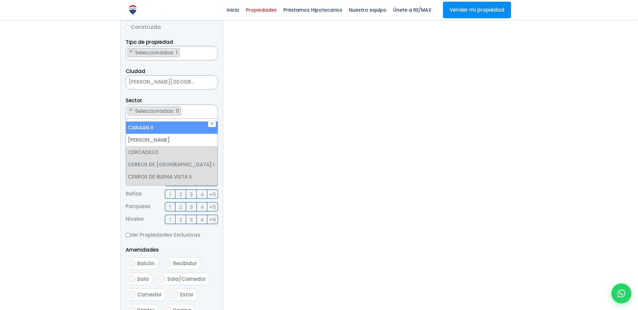
click at [151, 134] on li "[PERSON_NAME]" at bounding box center [172, 140] width 92 height 12
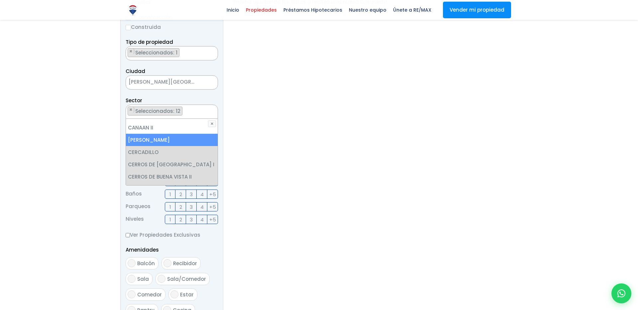
scroll to position [469, 0]
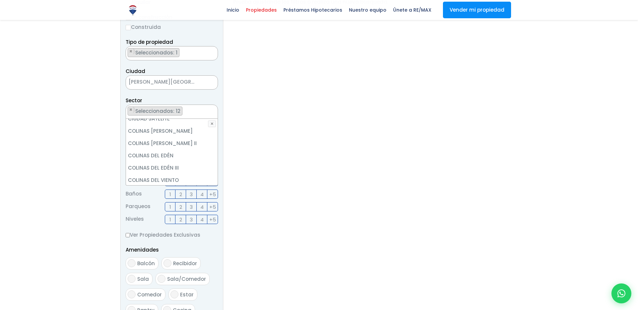
click at [219, 249] on aside "Filtros de búsqueda Comprar Alquilar En construcción Construida Tipo de propied…" at bounding box center [171, 195] width 103 height 452
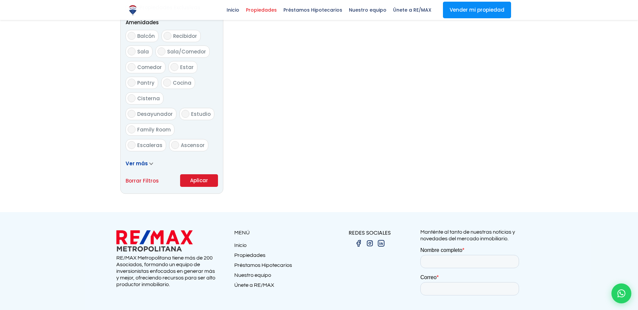
scroll to position [369, 0]
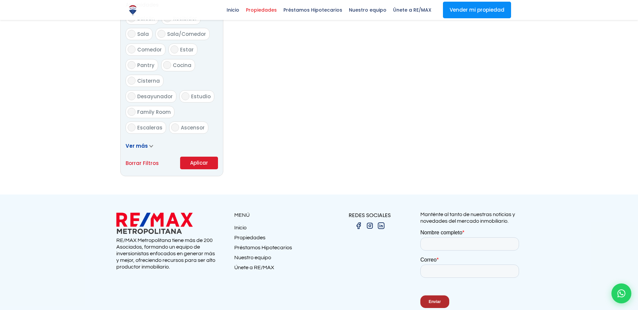
click at [188, 164] on button "Aplicar" at bounding box center [199, 163] width 38 height 13
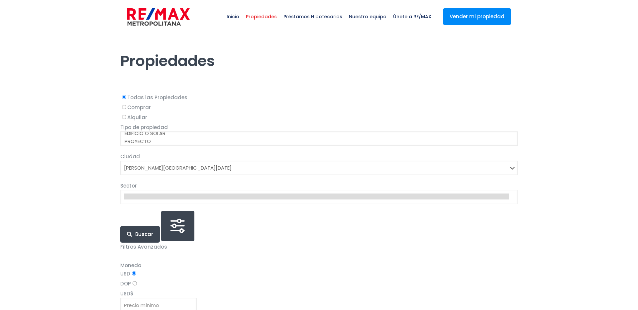
select select "150"
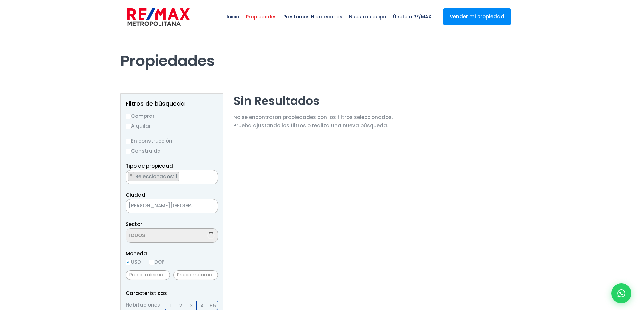
select select "13701"
